Goal: Task Accomplishment & Management: Manage account settings

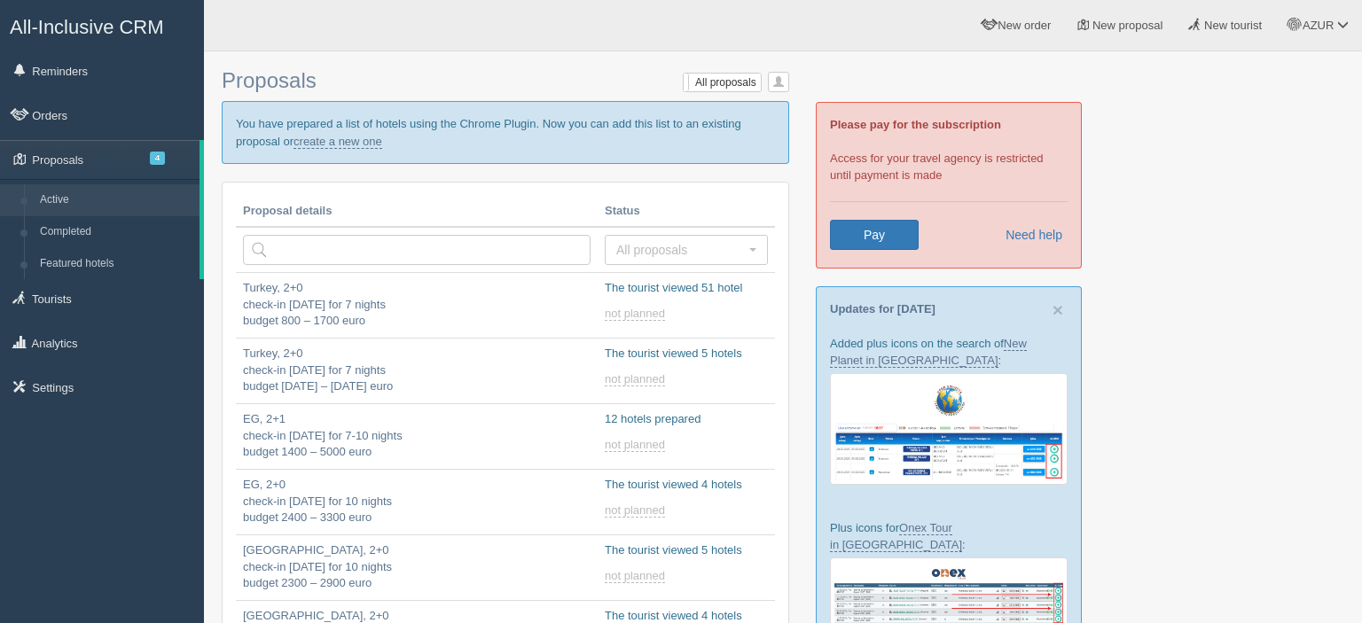
click at [118, 158] on link "Proposals 4" at bounding box center [100, 159] width 200 height 39
click at [149, 156] on link "Proposals 4" at bounding box center [100, 159] width 200 height 39
click at [160, 162] on span "4" at bounding box center [157, 158] width 15 height 13
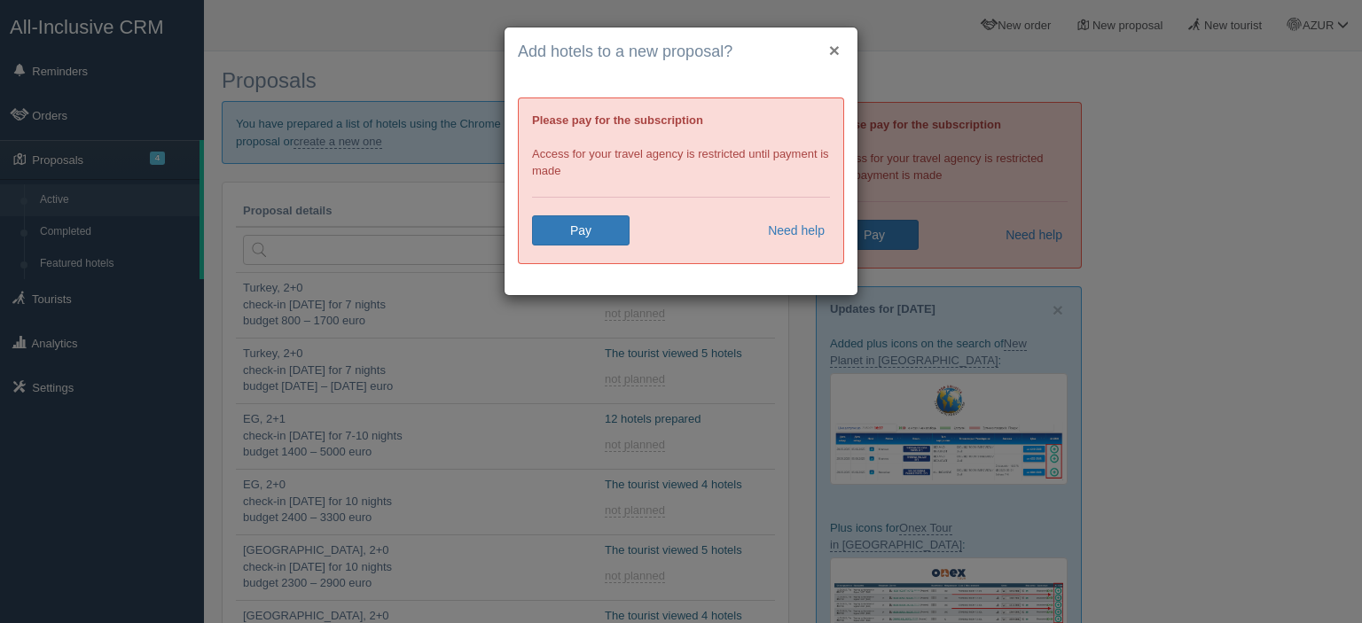
click at [839, 46] on button "×" at bounding box center [834, 50] width 11 height 19
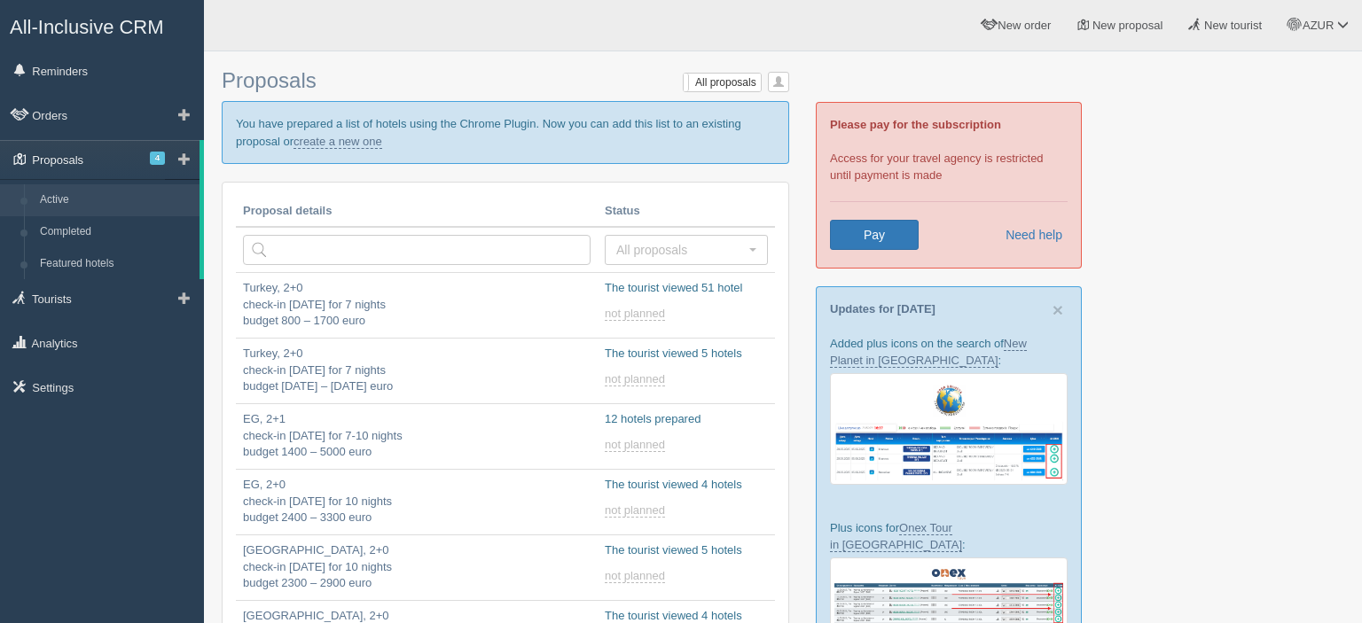
click at [144, 147] on link "Proposals 4" at bounding box center [100, 159] width 200 height 39
click at [155, 158] on span "4" at bounding box center [157, 158] width 15 height 13
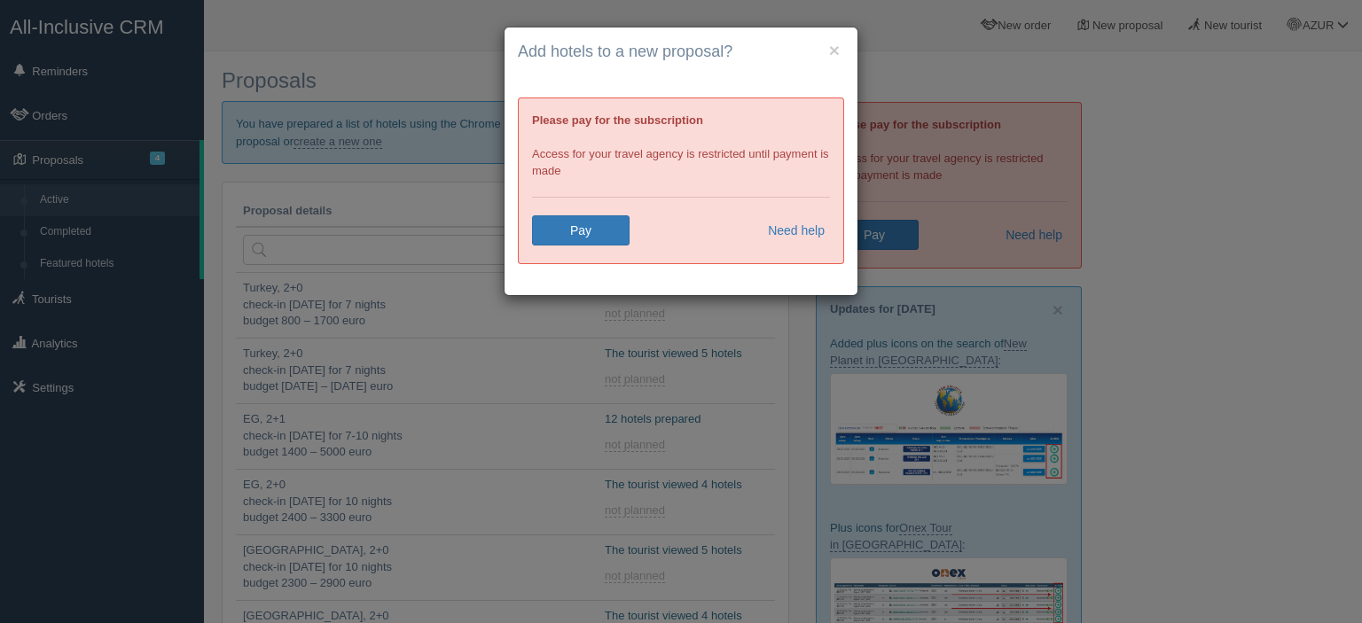
click at [828, 51] on h4 "Add hotels to a new proposal?" at bounding box center [681, 52] width 326 height 23
click at [832, 43] on button "×" at bounding box center [834, 50] width 11 height 19
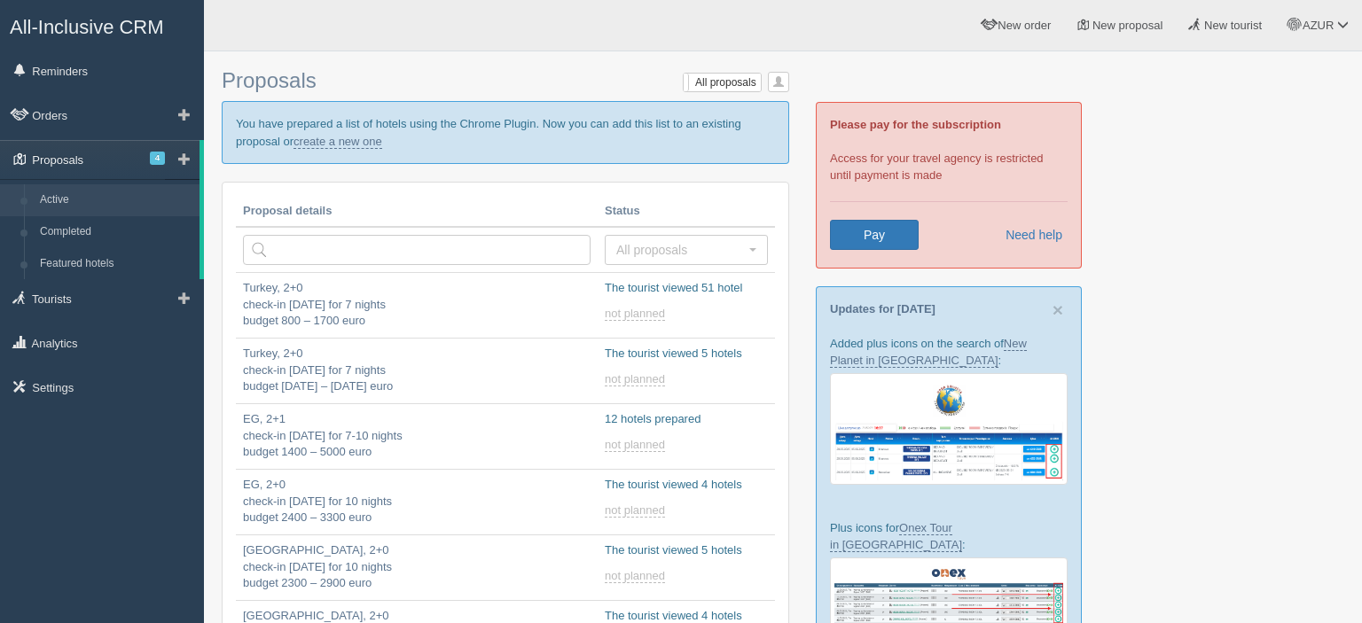
click at [150, 160] on link "Proposals 4" at bounding box center [100, 159] width 200 height 39
click at [186, 158] on span at bounding box center [184, 159] width 12 height 12
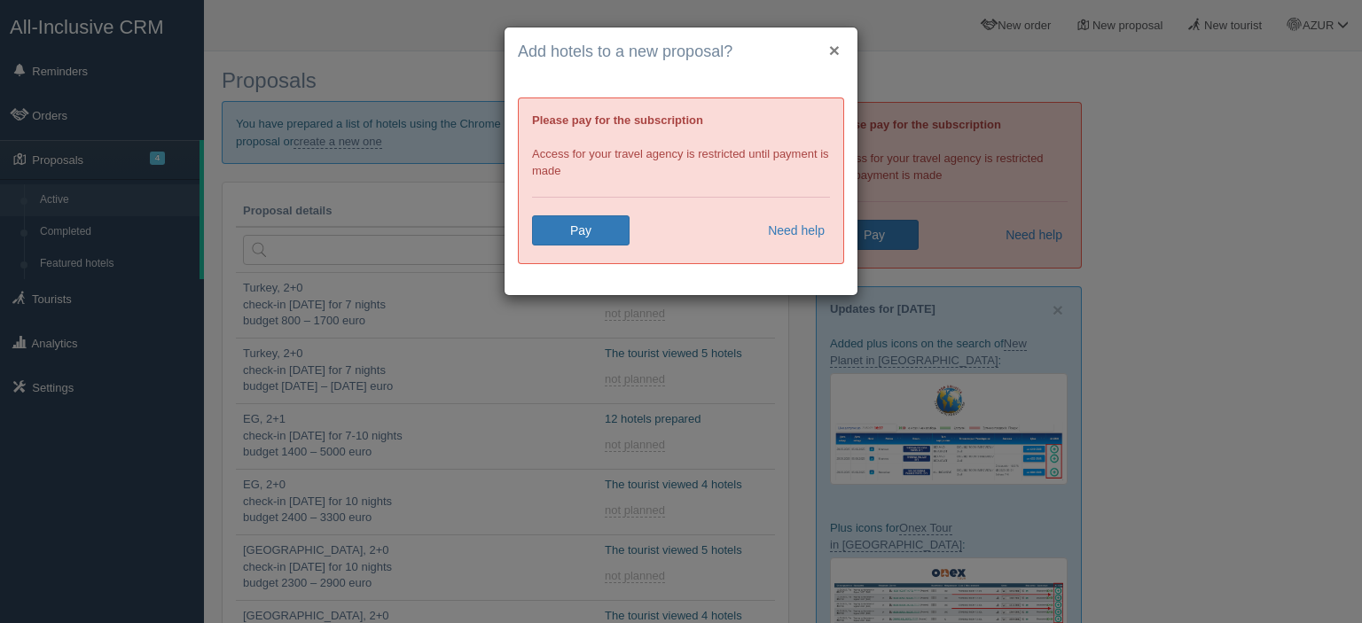
click at [831, 49] on button "×" at bounding box center [834, 50] width 11 height 19
